Goal: Task Accomplishment & Management: Use online tool/utility

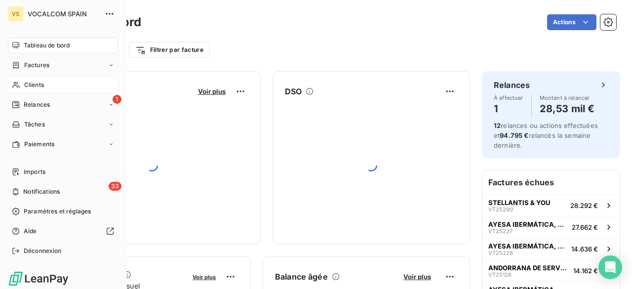
click at [25, 86] on span "Clients" at bounding box center [34, 84] width 20 height 9
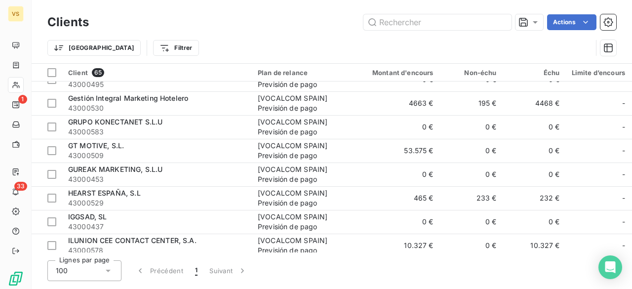
scroll to position [741, 0]
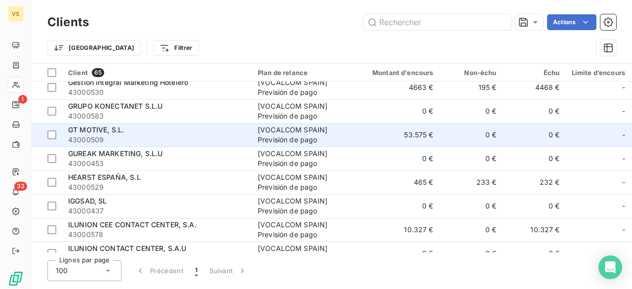
click at [146, 123] on td "GT MOTIVE, S.L. 43000509" at bounding box center [157, 135] width 190 height 24
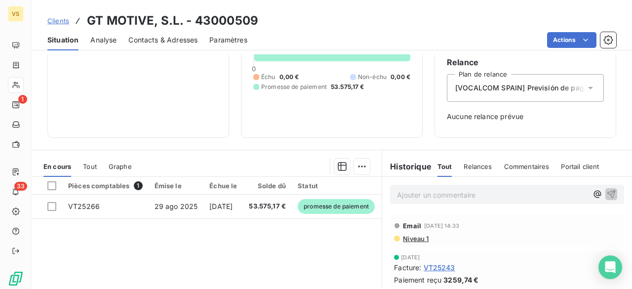
scroll to position [99, 0]
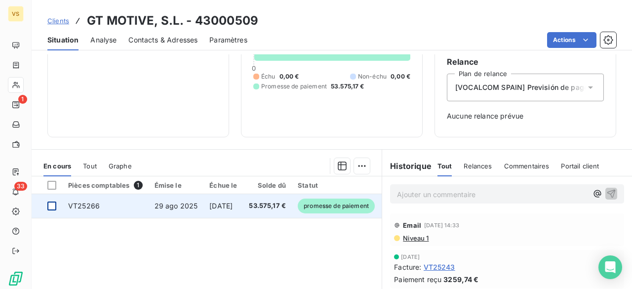
click at [50, 202] on div at bounding box center [51, 205] width 9 height 9
click at [336, 200] on span "promesse de paiement" at bounding box center [336, 205] width 77 height 15
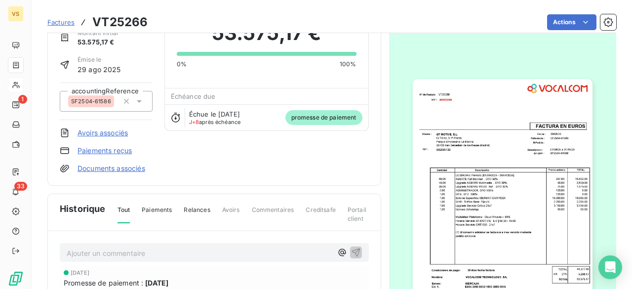
scroll to position [100, 0]
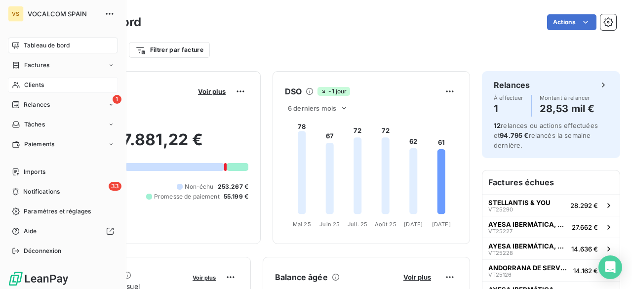
click at [37, 78] on div "Clients" at bounding box center [63, 85] width 110 height 16
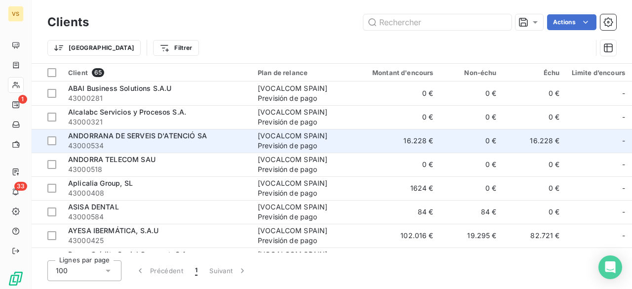
click at [174, 136] on span "ANDORRANA DE SERVEIS D'ATENCIÓ SA" at bounding box center [137, 135] width 139 height 8
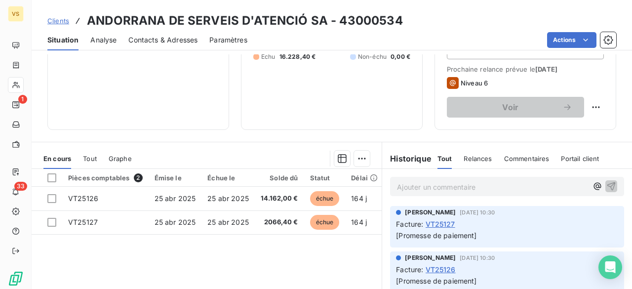
scroll to position [148, 0]
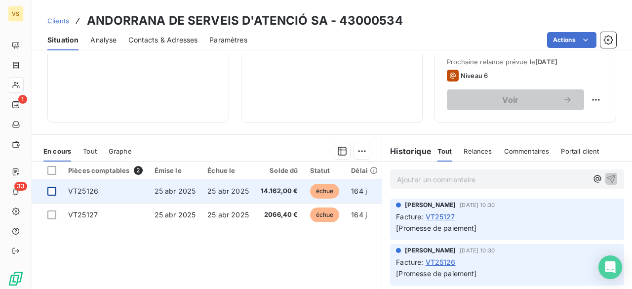
click at [52, 194] on div at bounding box center [51, 191] width 9 height 9
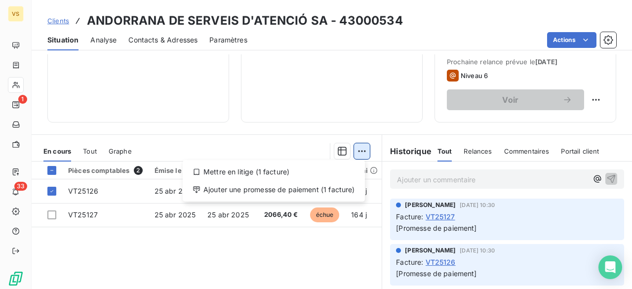
click at [356, 144] on html "VS 1 33 Clients ANDORRANA DE SERVEIS D'ATENCIÓ SA - 43000534 Situation Analyse …" at bounding box center [316, 144] width 632 height 289
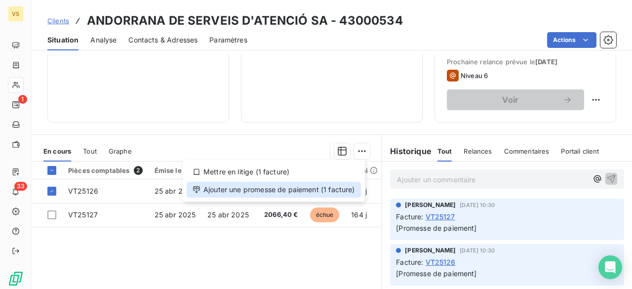
click at [295, 185] on div "Ajouter une promesse de paiement (1 facture)" at bounding box center [274, 190] width 174 height 16
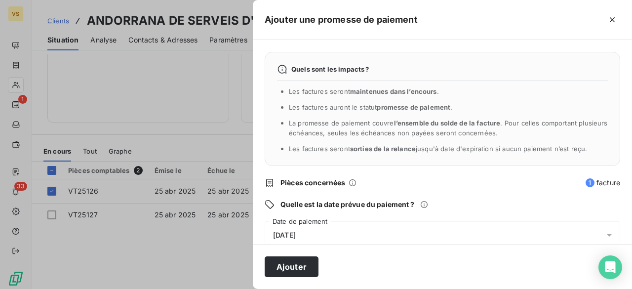
click at [607, 234] on icon at bounding box center [609, 235] width 5 height 2
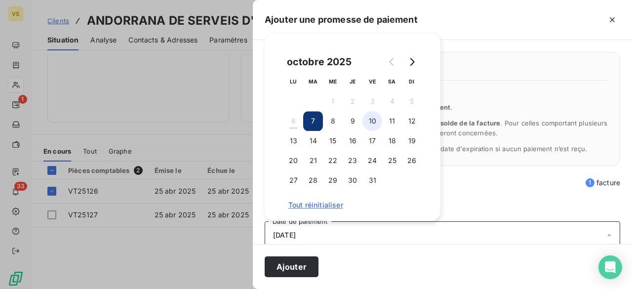
click at [370, 126] on button "10" at bounding box center [372, 121] width 20 height 20
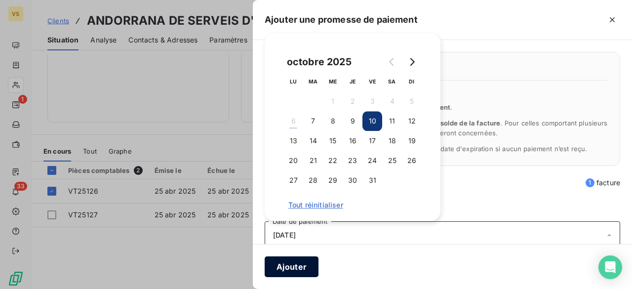
click at [299, 265] on button "Ajouter" at bounding box center [292, 266] width 54 height 21
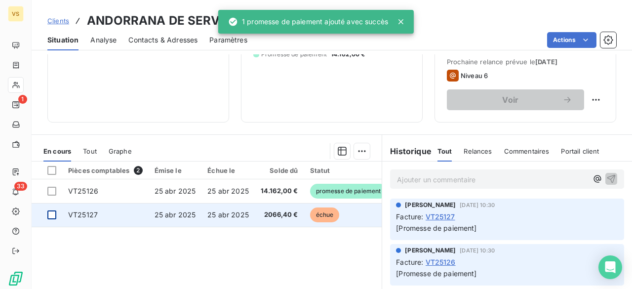
click at [54, 215] on div at bounding box center [51, 214] width 9 height 9
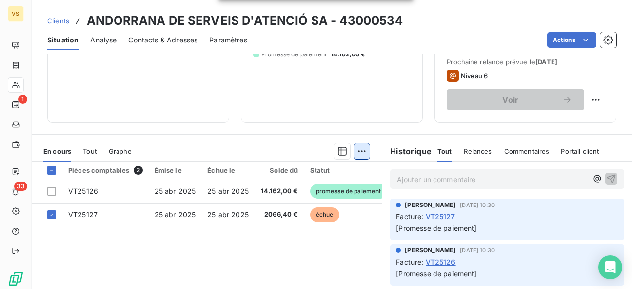
click at [358, 153] on html "VS 1 33 Clients ANDORRANA DE SERVEIS D'ATENCIÓ SA - 43000534 Situation Analyse …" at bounding box center [316, 144] width 632 height 289
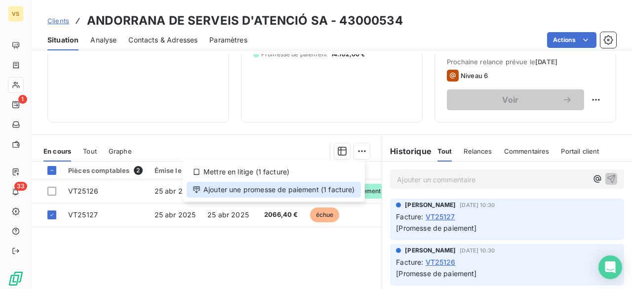
click at [337, 185] on div "Ajouter une promesse de paiement (1 facture)" at bounding box center [274, 190] width 174 height 16
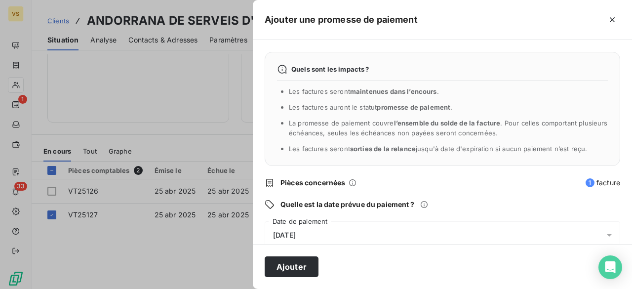
click at [604, 235] on icon at bounding box center [609, 235] width 10 height 10
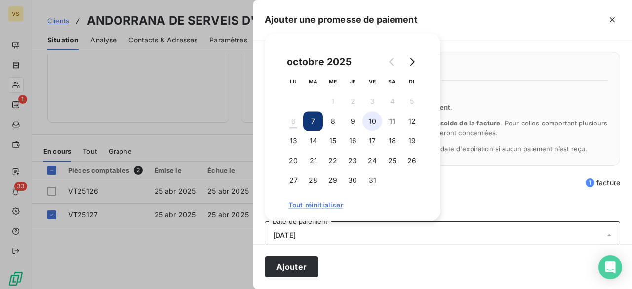
click at [376, 122] on button "10" at bounding box center [372, 121] width 20 height 20
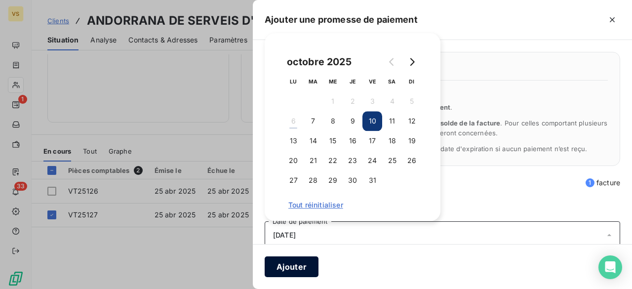
click at [299, 267] on button "Ajouter" at bounding box center [292, 266] width 54 height 21
